Goal: Transaction & Acquisition: Purchase product/service

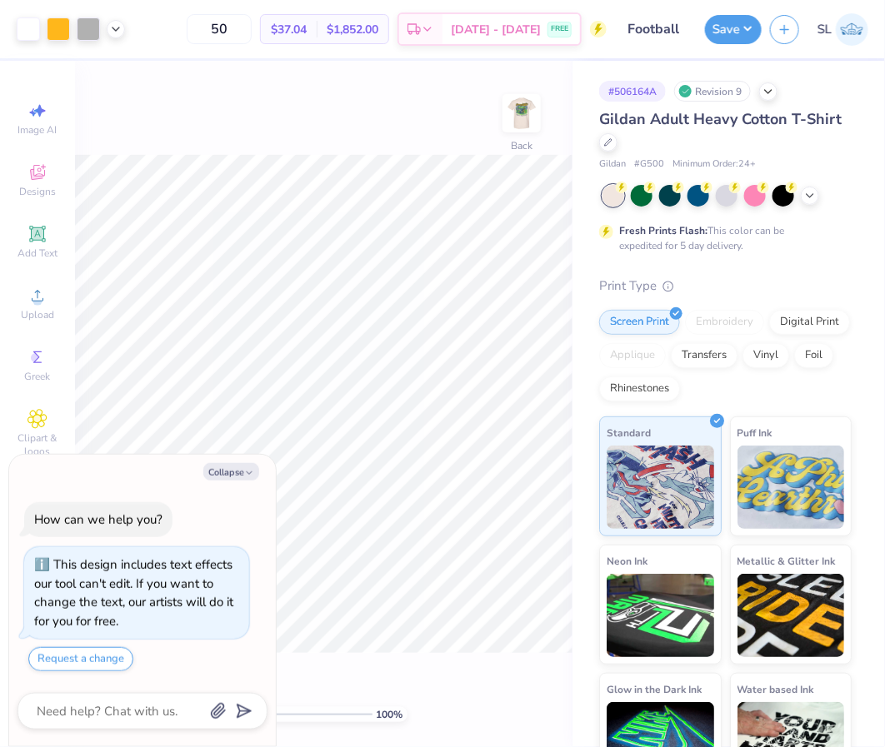
click at [610, 154] on div "Gildan Adult Heavy Cotton T-Shirt Gildan # G500 Minimum Order: 24 +" at bounding box center [725, 139] width 252 height 63
click at [607, 149] on div at bounding box center [608, 141] width 18 height 18
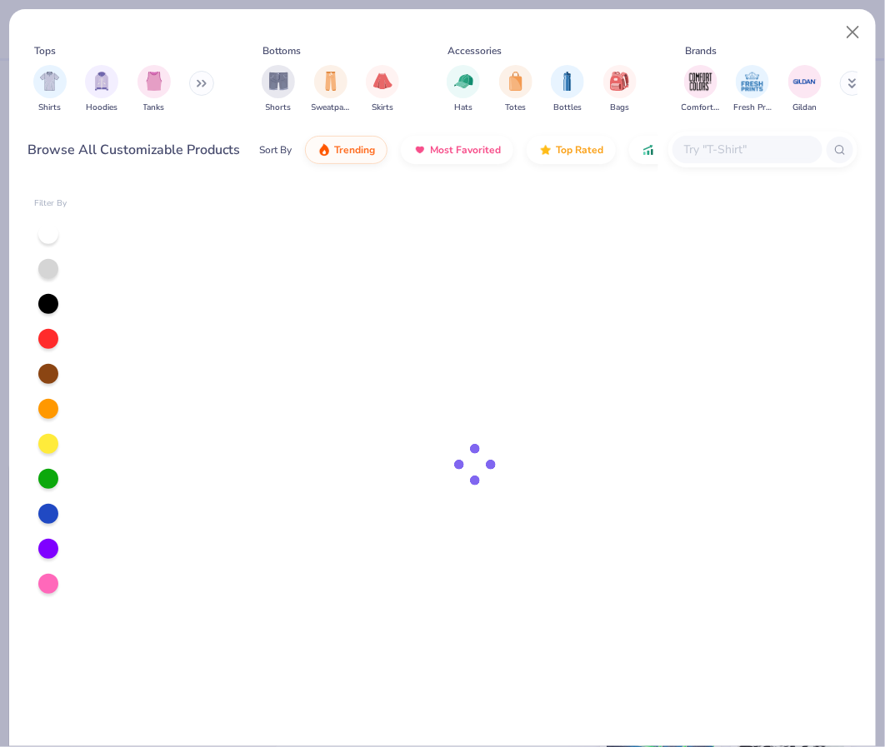
type textarea "x"
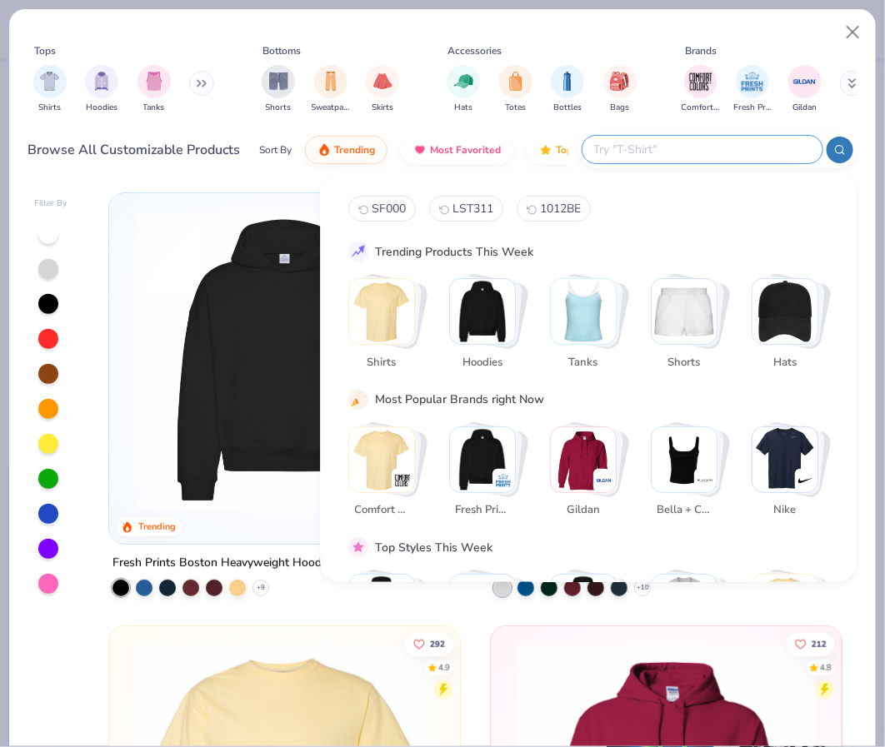
click at [756, 151] on input "text" at bounding box center [701, 149] width 218 height 19
paste input "3901"
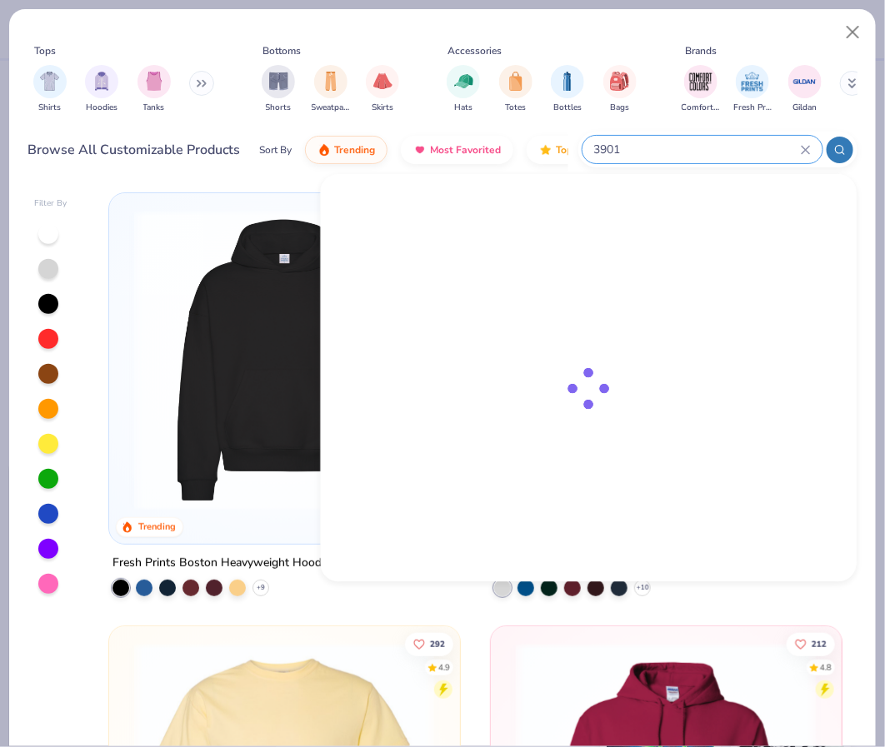
type input "3901"
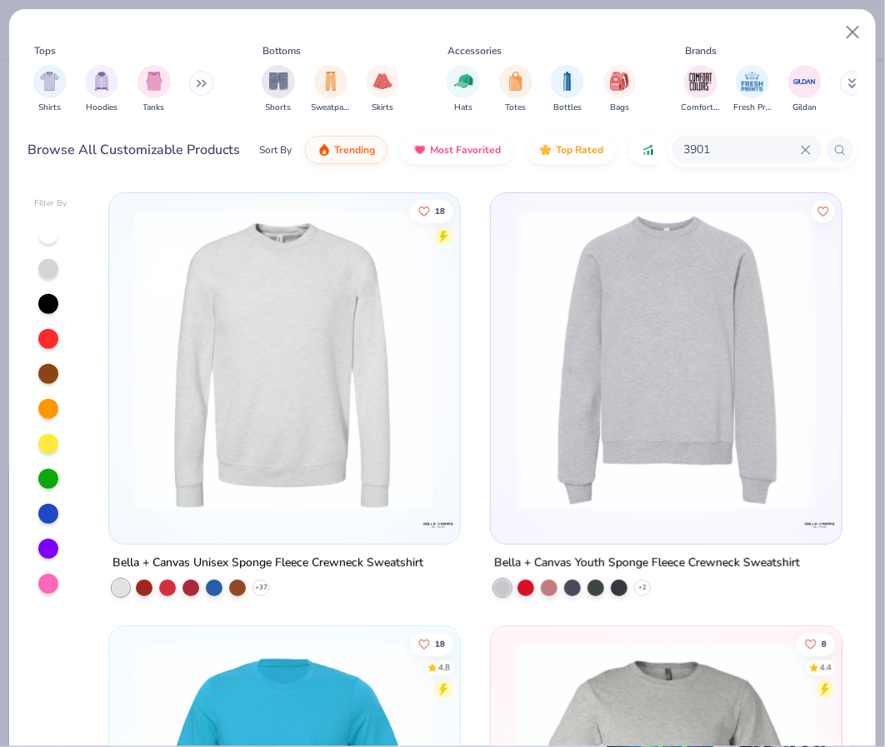
click at [316, 378] on img at bounding box center [284, 360] width 317 height 301
